Goal: Check status

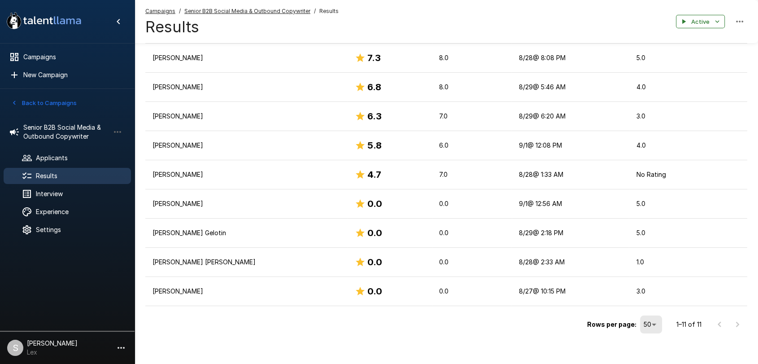
scroll to position [232, 0]
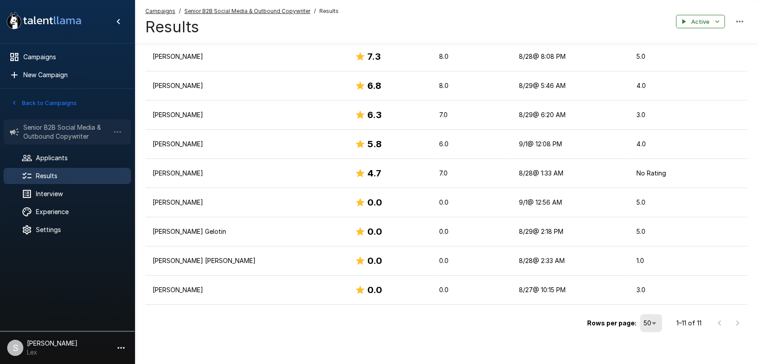
click at [29, 137] on span "Senior B2B Social Media & Outbound Copywriter" at bounding box center [66, 132] width 86 height 18
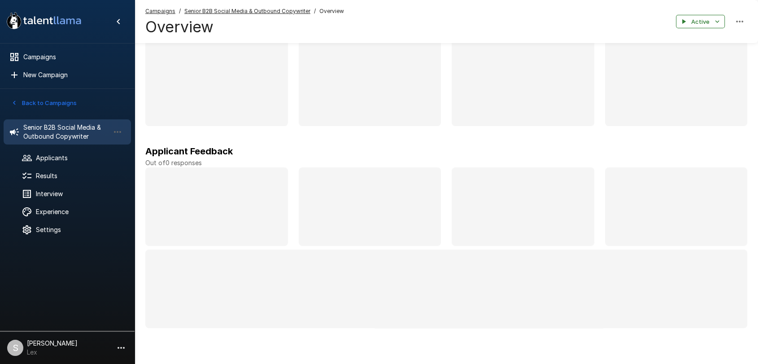
scroll to position [52, 0]
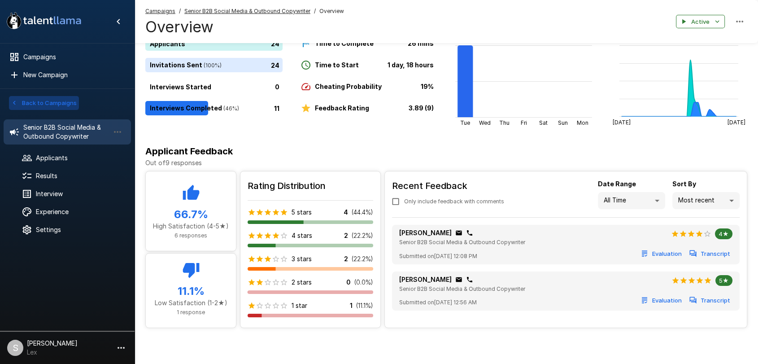
click at [30, 100] on button "Back to Campaigns" at bounding box center [44, 103] width 70 height 14
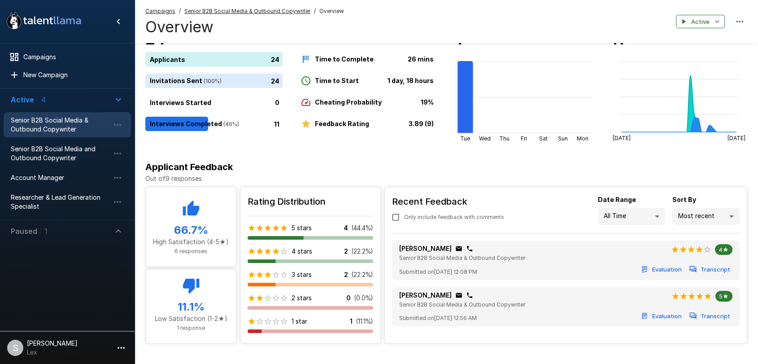
scroll to position [0, 0]
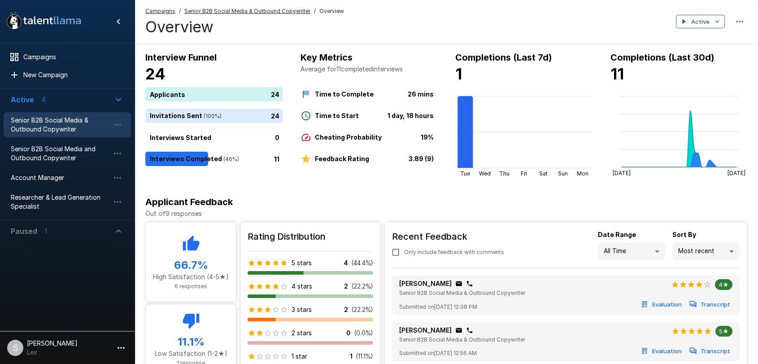
click at [72, 126] on span "Senior B2B Social Media & Outbound Copywriter" at bounding box center [60, 125] width 99 height 18
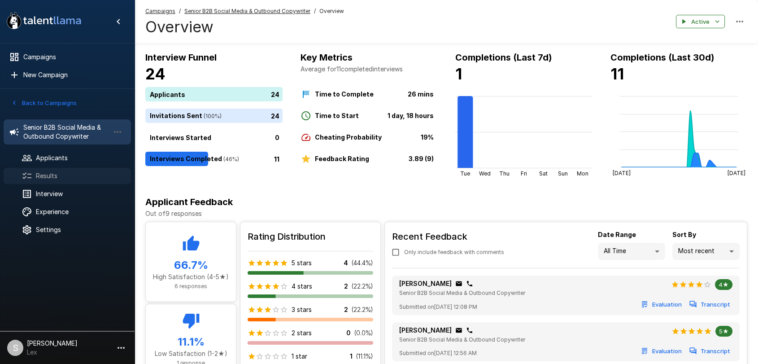
click at [49, 174] on span "Results" at bounding box center [80, 175] width 88 height 9
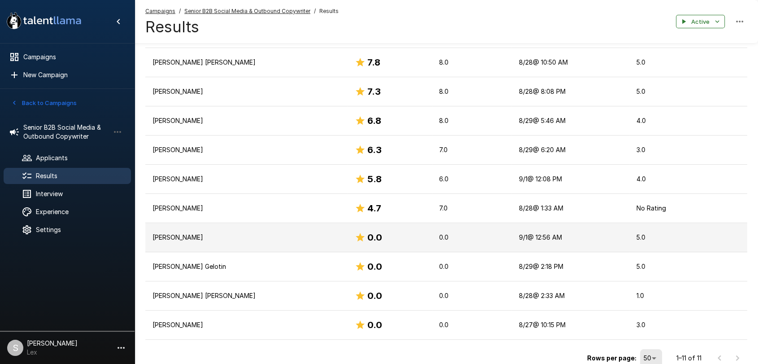
scroll to position [196, 0]
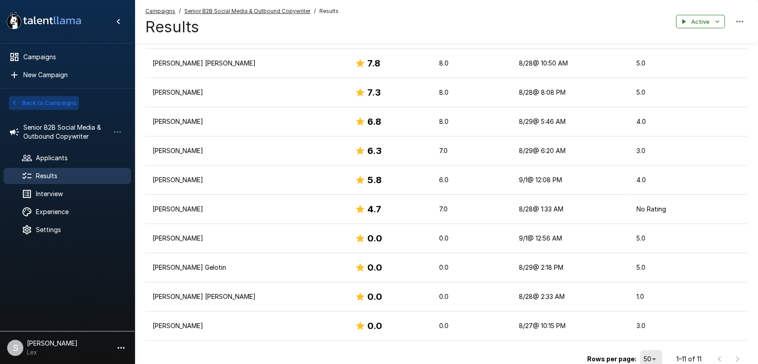
click at [13, 104] on icon "button" at bounding box center [14, 103] width 8 height 8
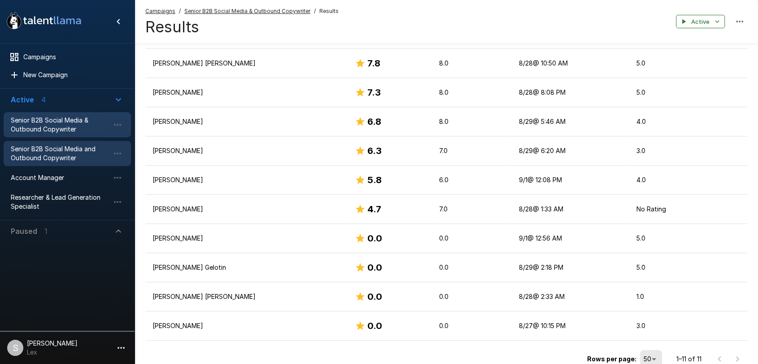
click at [32, 153] on span "Senior B2B Social Media and Outbound Copywriter" at bounding box center [60, 153] width 99 height 18
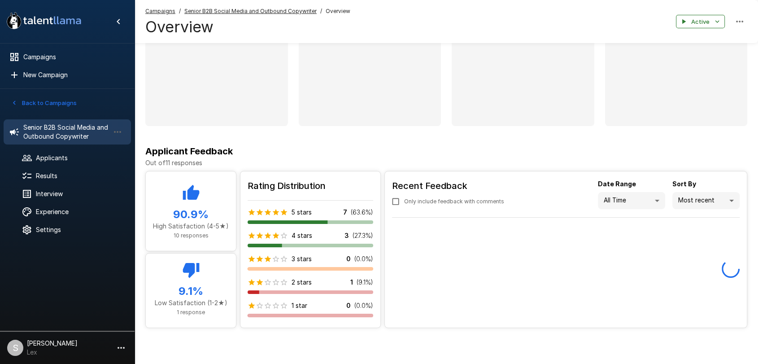
scroll to position [52, 0]
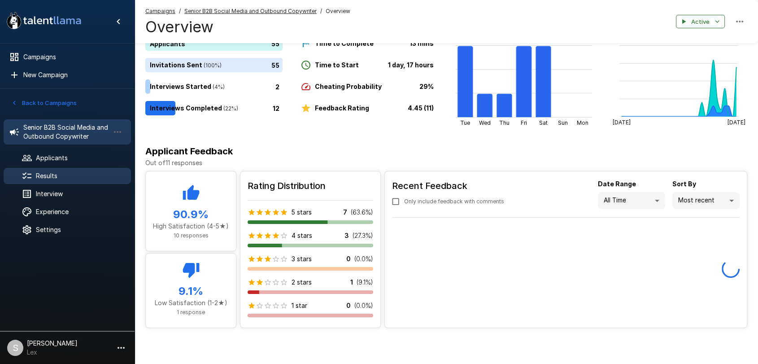
click at [38, 177] on span "Results" at bounding box center [80, 175] width 88 height 9
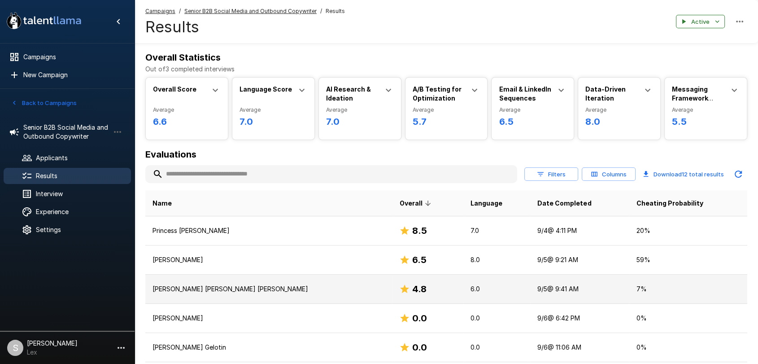
click at [321, 284] on p "[PERSON_NAME] [PERSON_NAME] [PERSON_NAME]" at bounding box center [268, 288] width 232 height 9
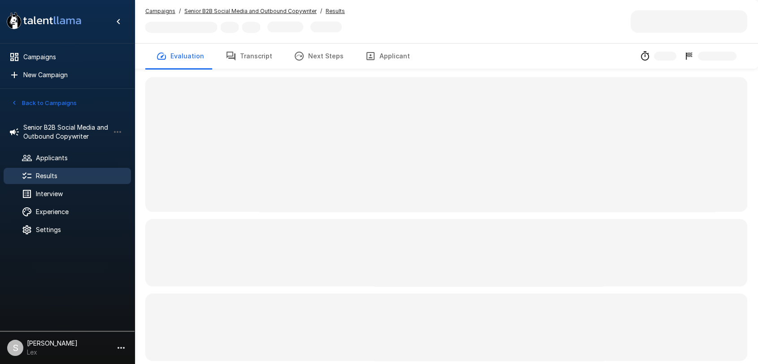
click at [320, 284] on span at bounding box center [446, 252] width 602 height 67
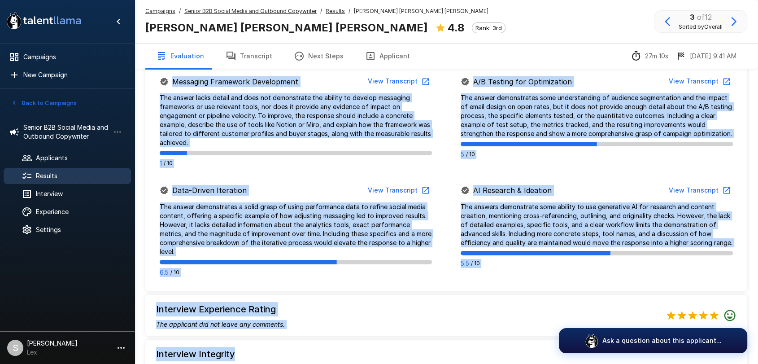
scroll to position [692, 0]
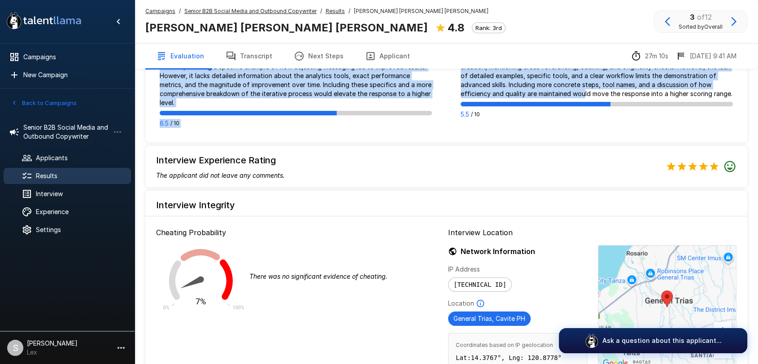
drag, startPoint x: 212, startPoint y: 93, endPoint x: 583, endPoint y: 91, distance: 371.8
click at [732, 93] on div "AI Research & Ideation View Transcript The answers demonstrate some ability to …" at bounding box center [596, 77] width 301 height 89
copy div "" The candidate demonstrated consistent experience in B2B campaign copywriting,…"
